Goal: Transaction & Acquisition: Obtain resource

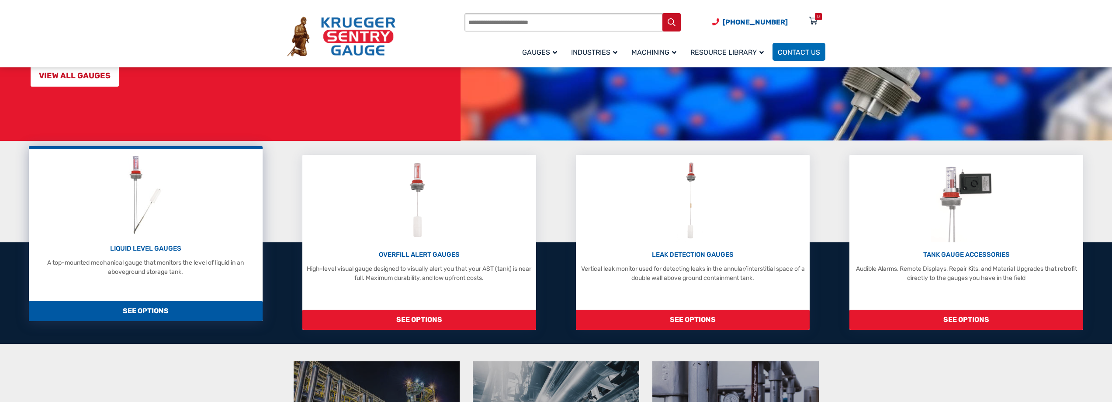
click at [146, 245] on p "LIQUID LEVEL GAUGES" at bounding box center [145, 248] width 225 height 10
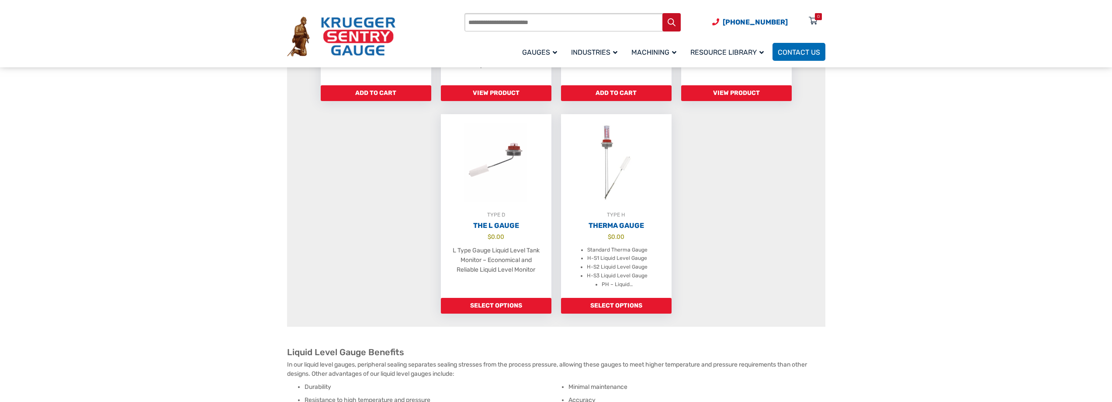
scroll to position [656, 0]
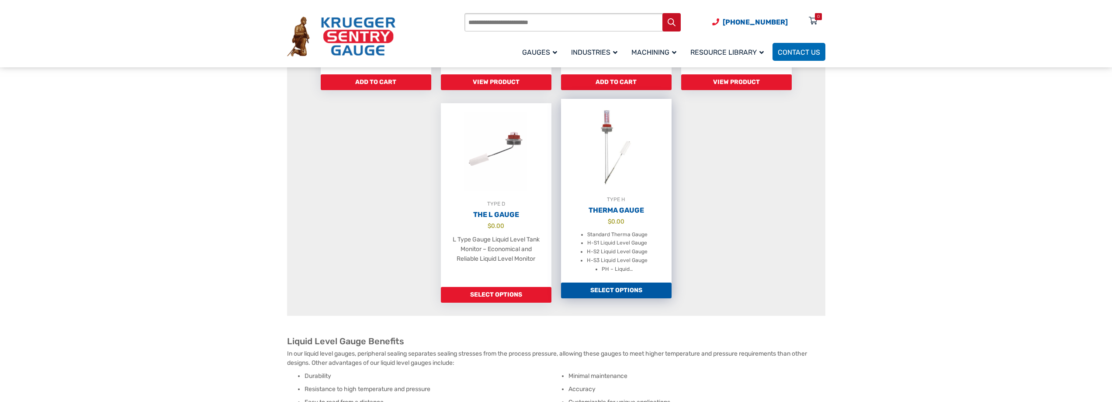
click at [621, 297] on link "Select options" at bounding box center [616, 290] width 111 height 16
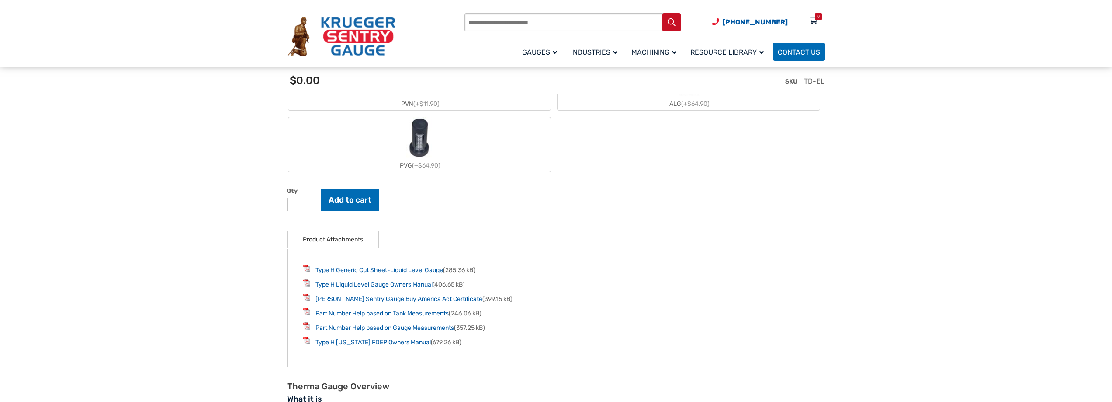
scroll to position [1224, 0]
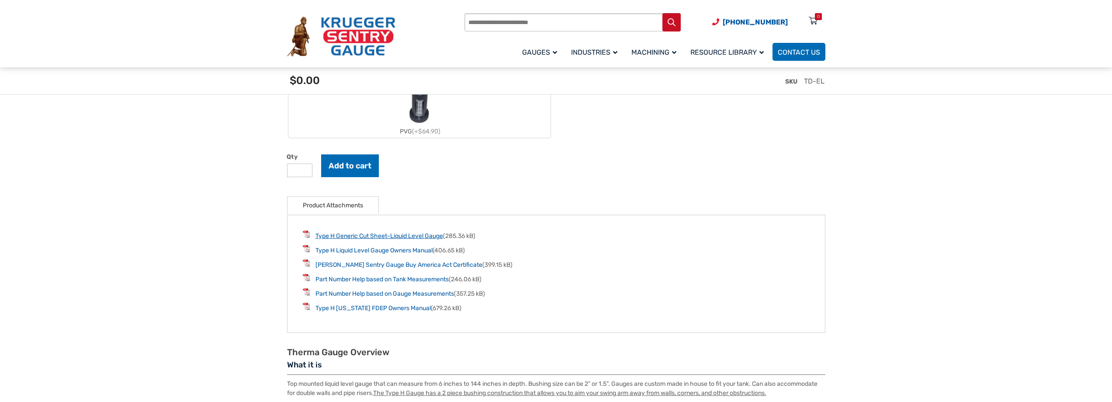
click at [435, 239] on link "Type H Generic Cut Sheet-Liquid Level Gauge" at bounding box center [380, 235] width 128 height 7
